Goal: Task Accomplishment & Management: Use online tool/utility

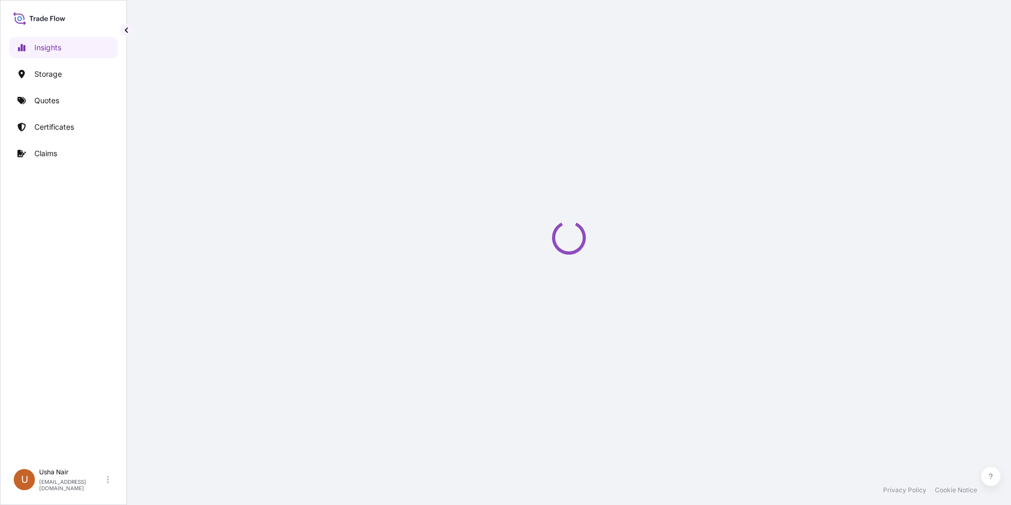
select select "2025"
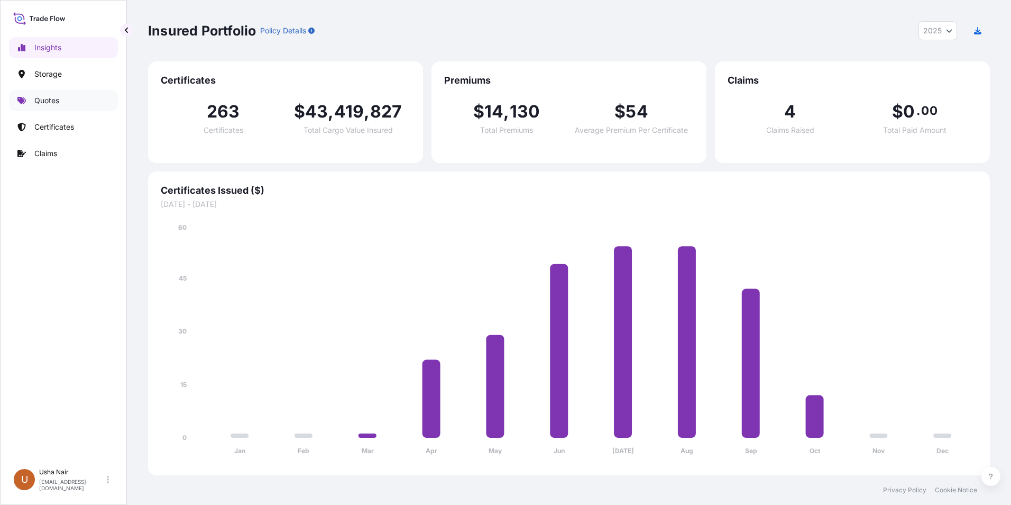
click at [58, 100] on p "Quotes" at bounding box center [46, 100] width 25 height 11
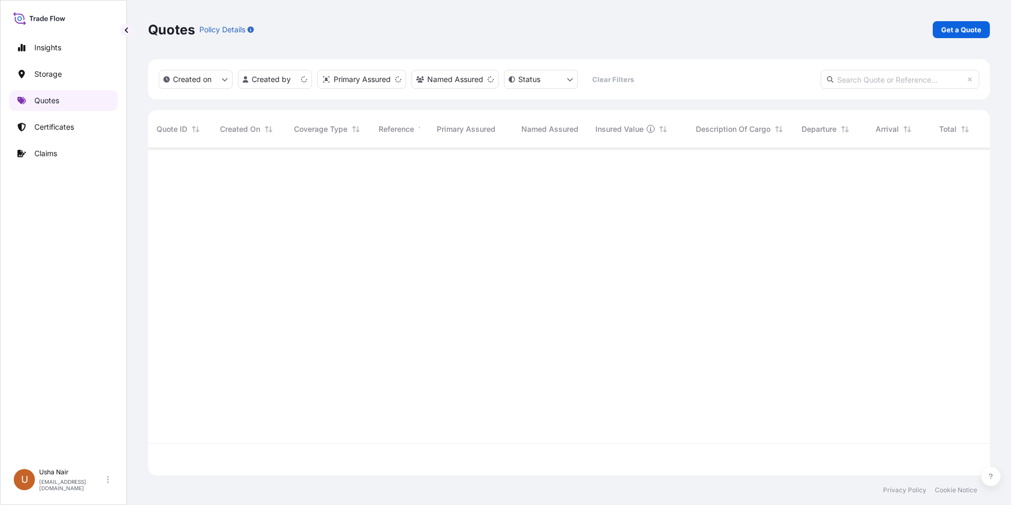
scroll to position [325, 834]
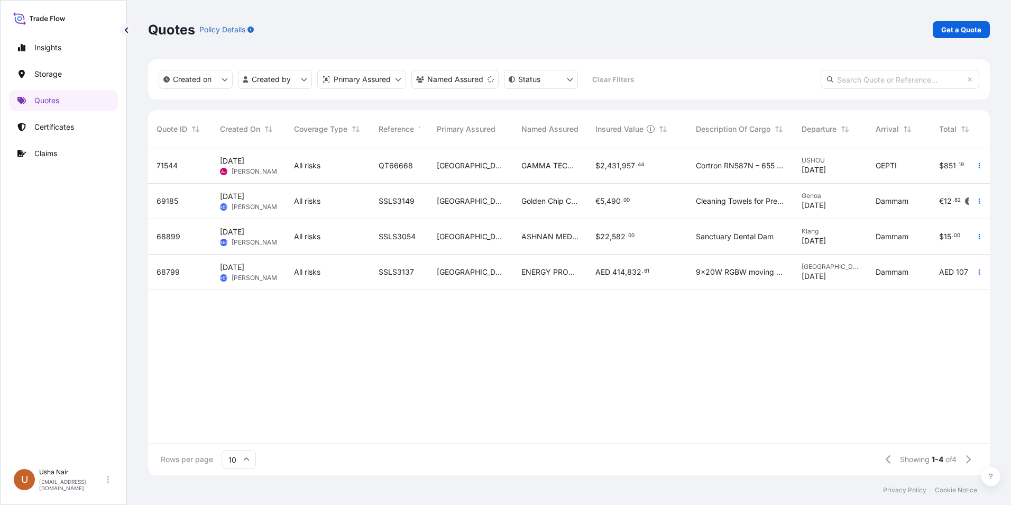
click at [842, 82] on input "text" at bounding box center [900, 79] width 159 height 19
type input "shuaiba"
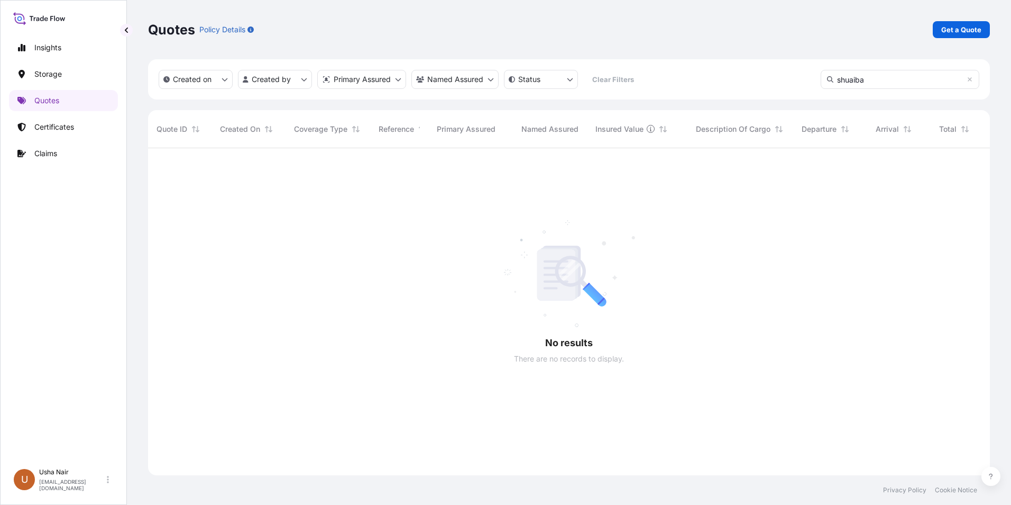
scroll to position [357, 834]
click at [54, 123] on p "Certificates" at bounding box center [54, 127] width 40 height 11
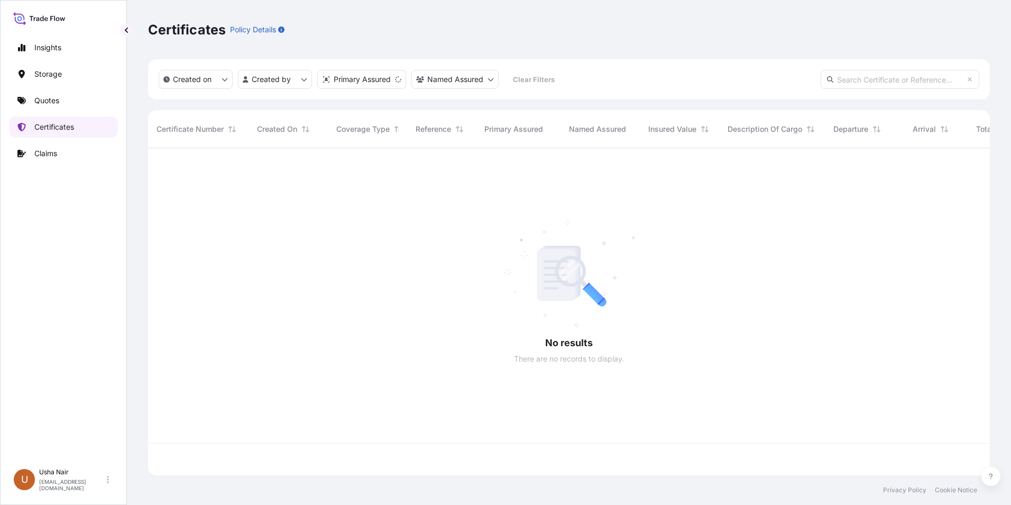
scroll to position [325, 834]
click at [895, 75] on input "text" at bounding box center [900, 79] width 159 height 19
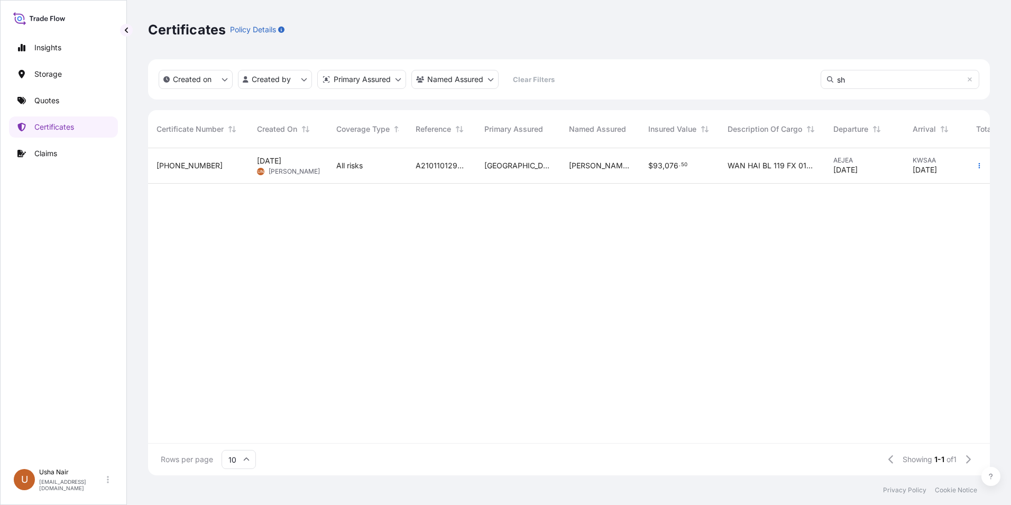
type input "s"
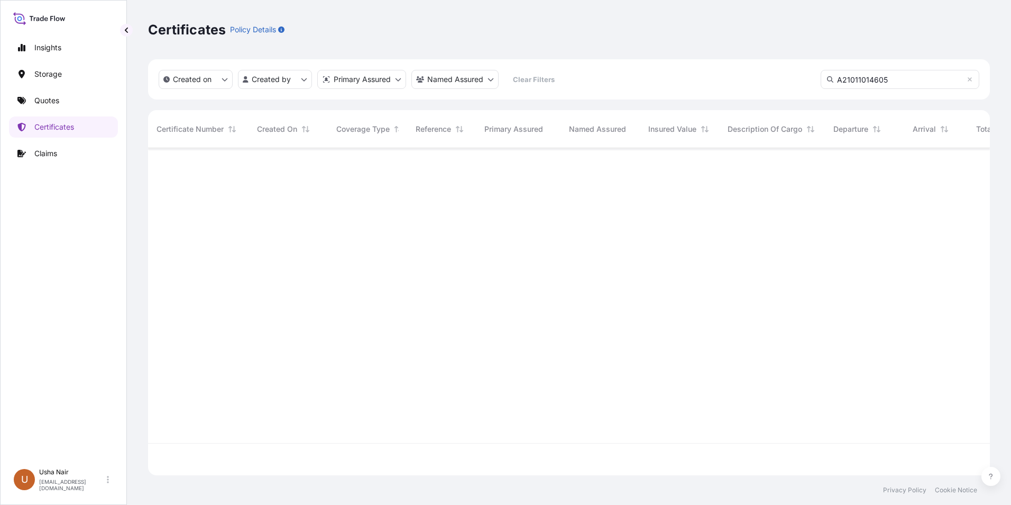
type input "A21011014605"
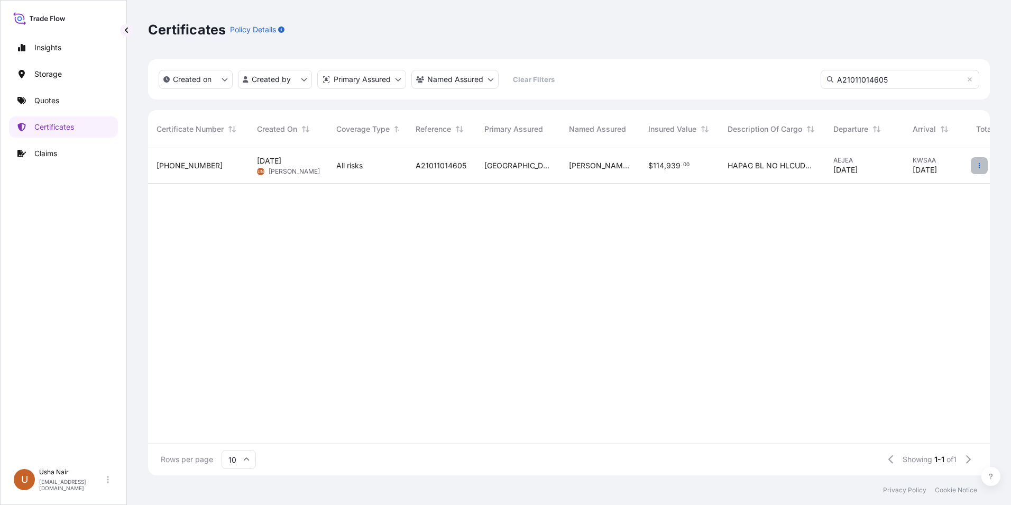
click at [977, 163] on icon "button" at bounding box center [979, 165] width 6 height 6
click at [905, 167] on p "Duplicate quote" at bounding box center [920, 167] width 55 height 11
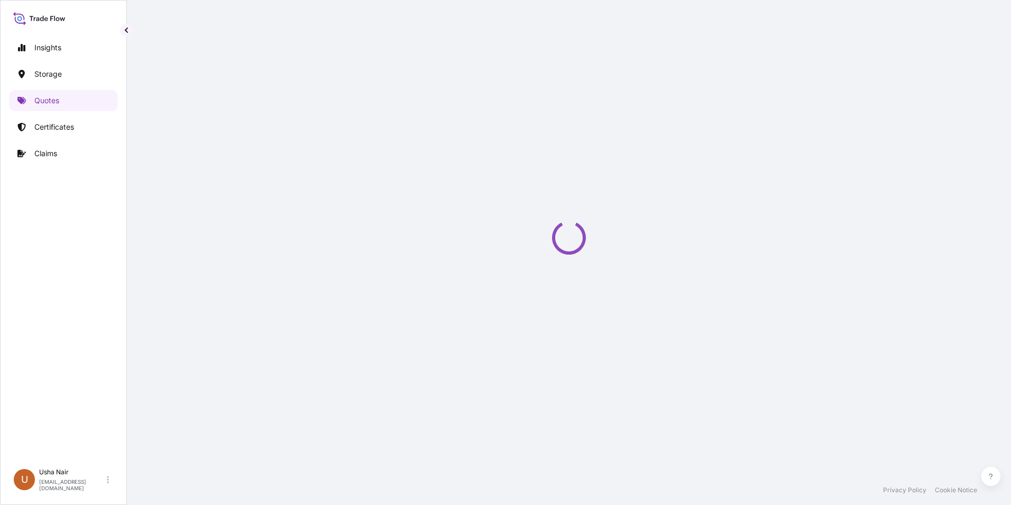
select select "Road / Inland"
select select "Water"
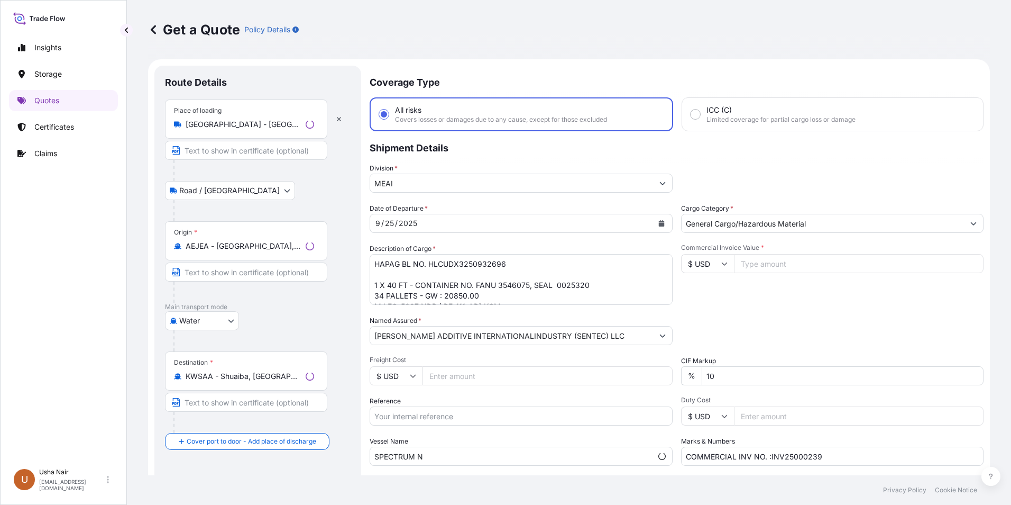
scroll to position [17, 0]
